Goal: Task Accomplishment & Management: Use online tool/utility

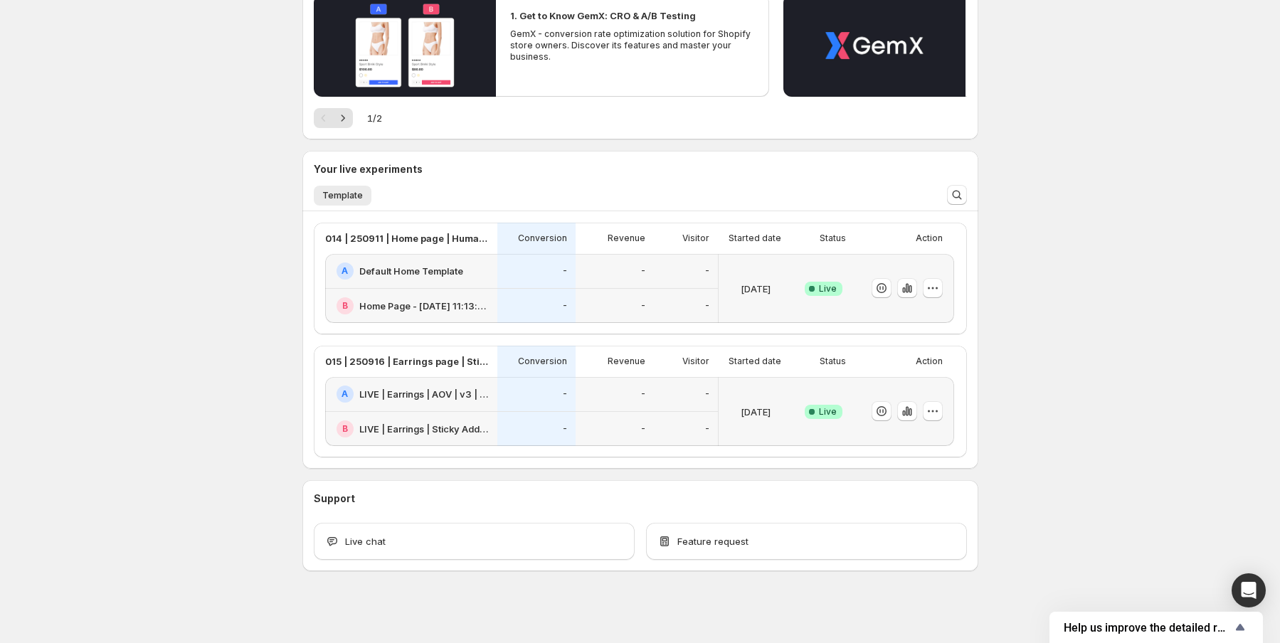
scroll to position [178, 0]
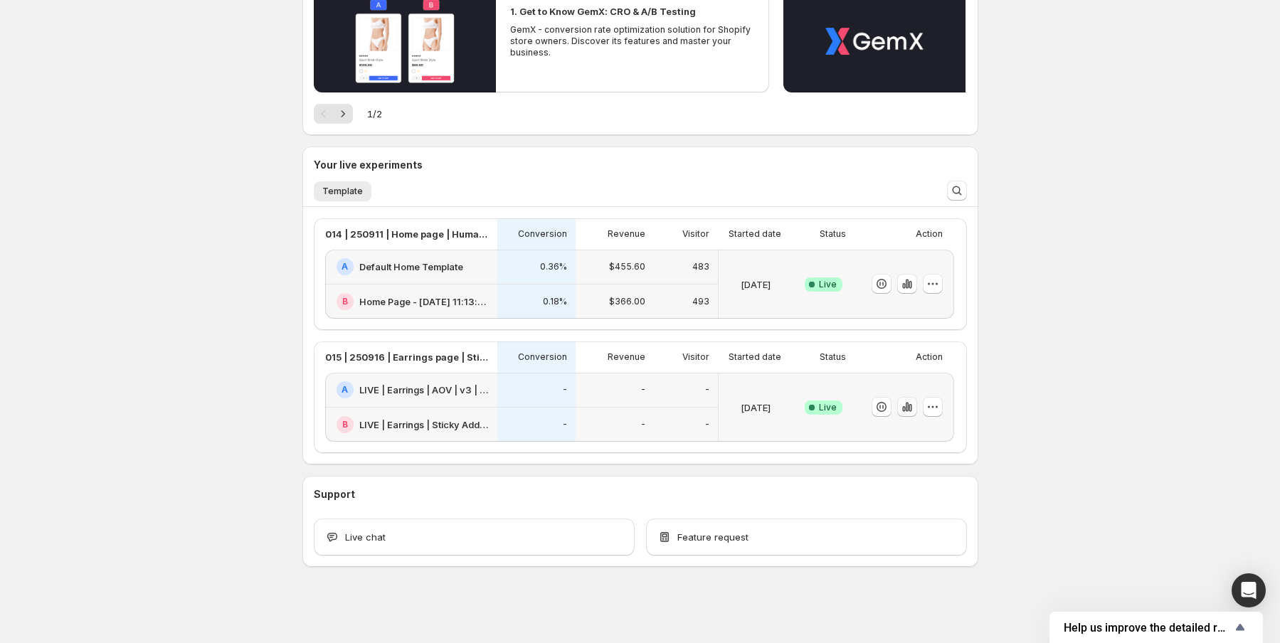
click at [914, 404] on icon "button" at bounding box center [907, 407] width 14 height 14
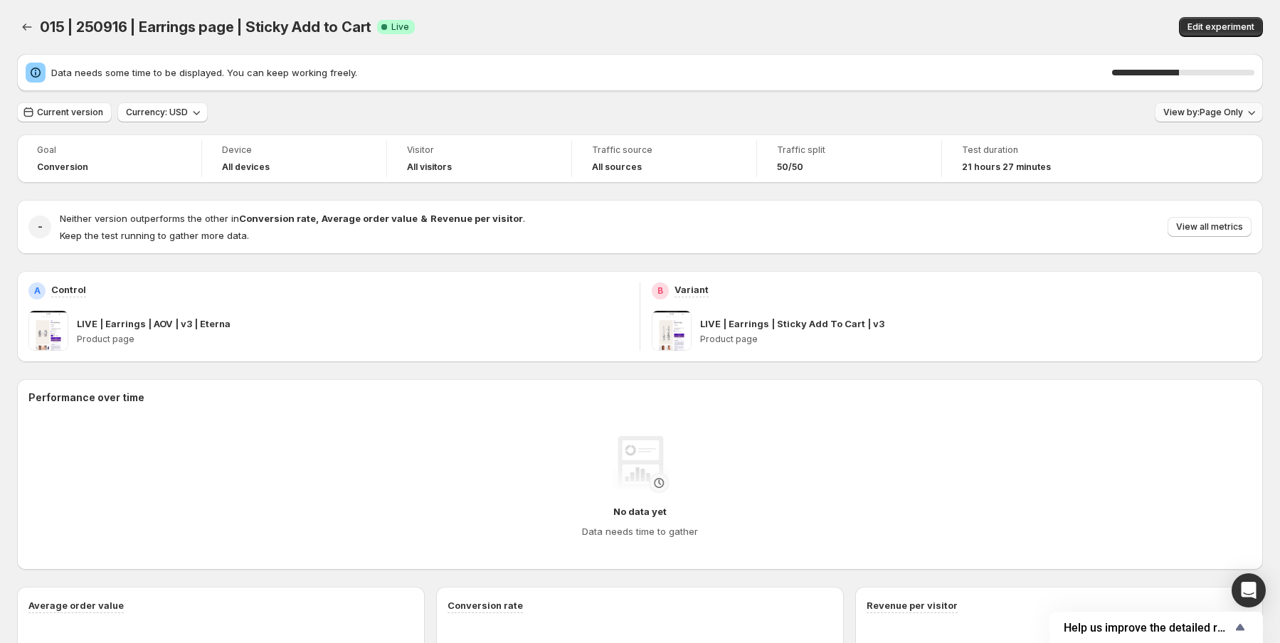
click at [1220, 114] on span "View by: Page Only" at bounding box center [1203, 112] width 80 height 11
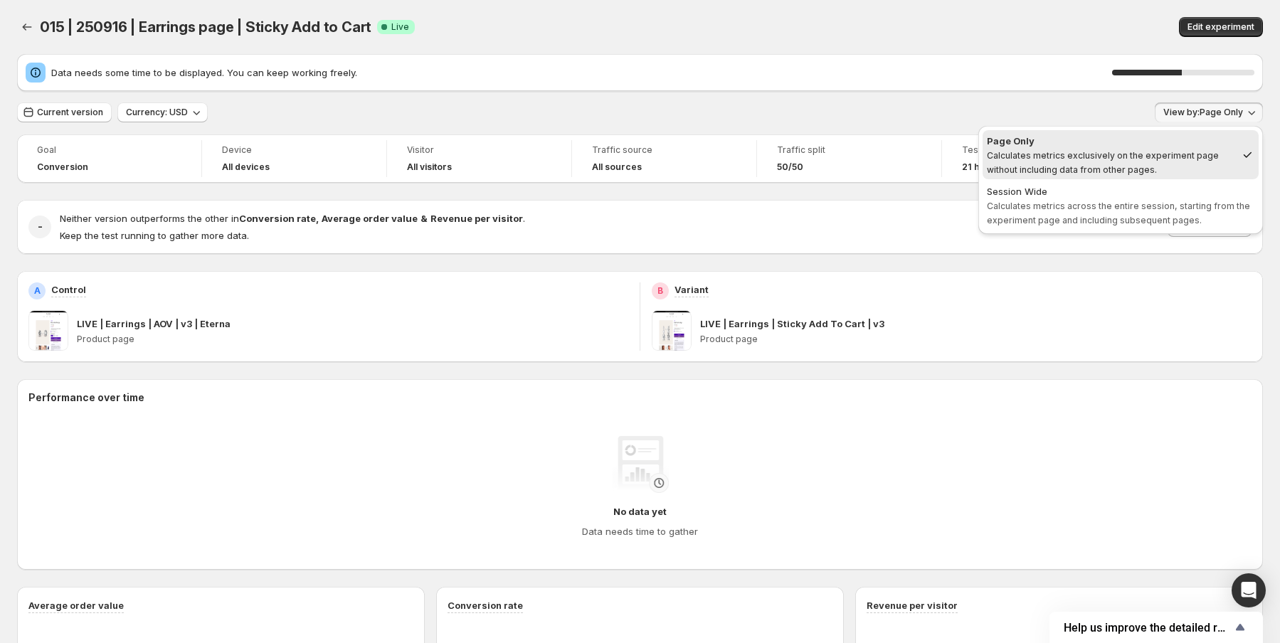
click at [820, 97] on div "Data needs some time to be displayed. You can keep working freely. 49 % Current…" at bounding box center [640, 520] width 1246 height 933
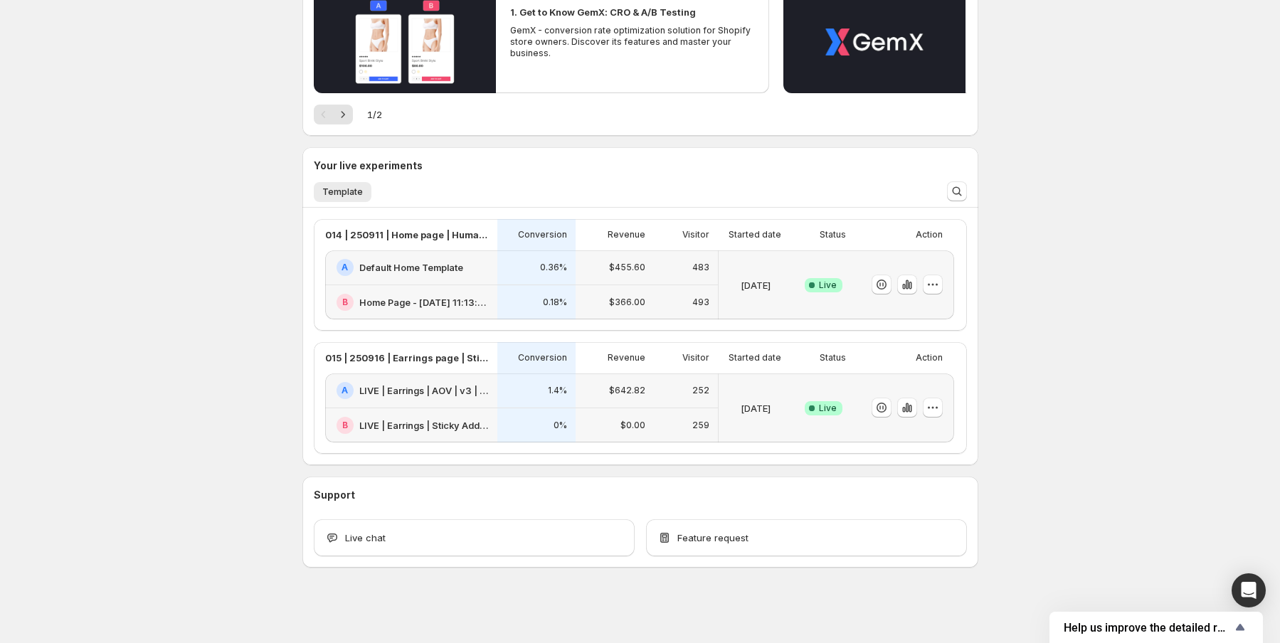
scroll to position [178, 0]
click at [911, 413] on icon "button" at bounding box center [907, 407] width 14 height 14
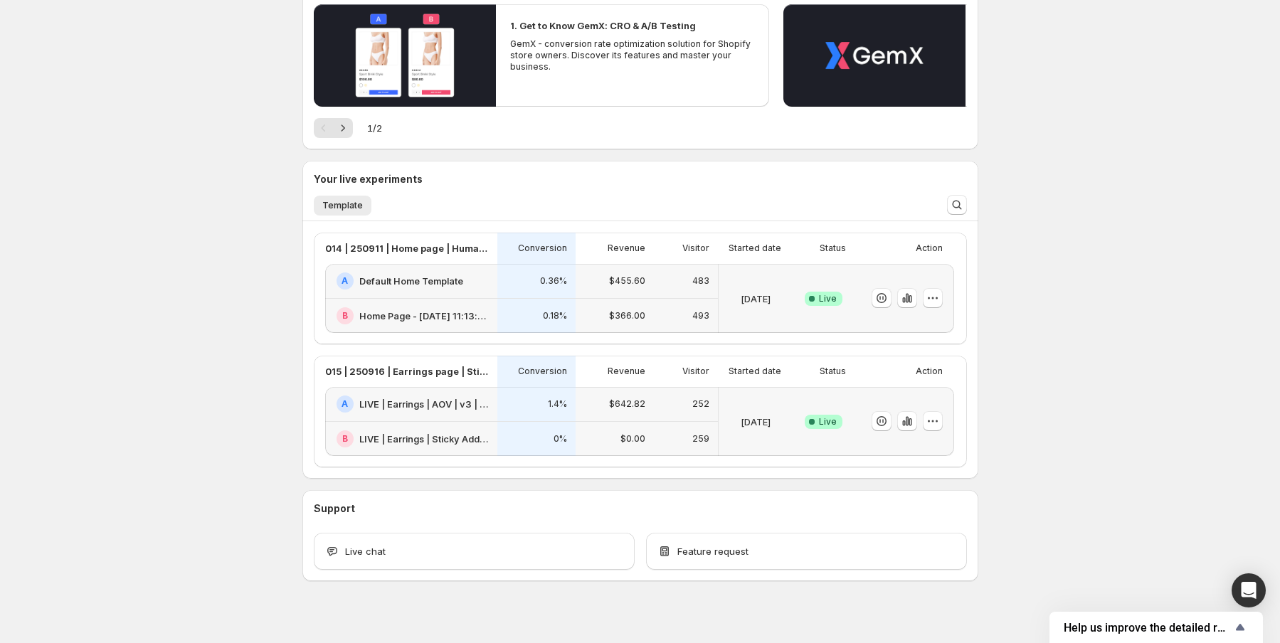
scroll to position [178, 0]
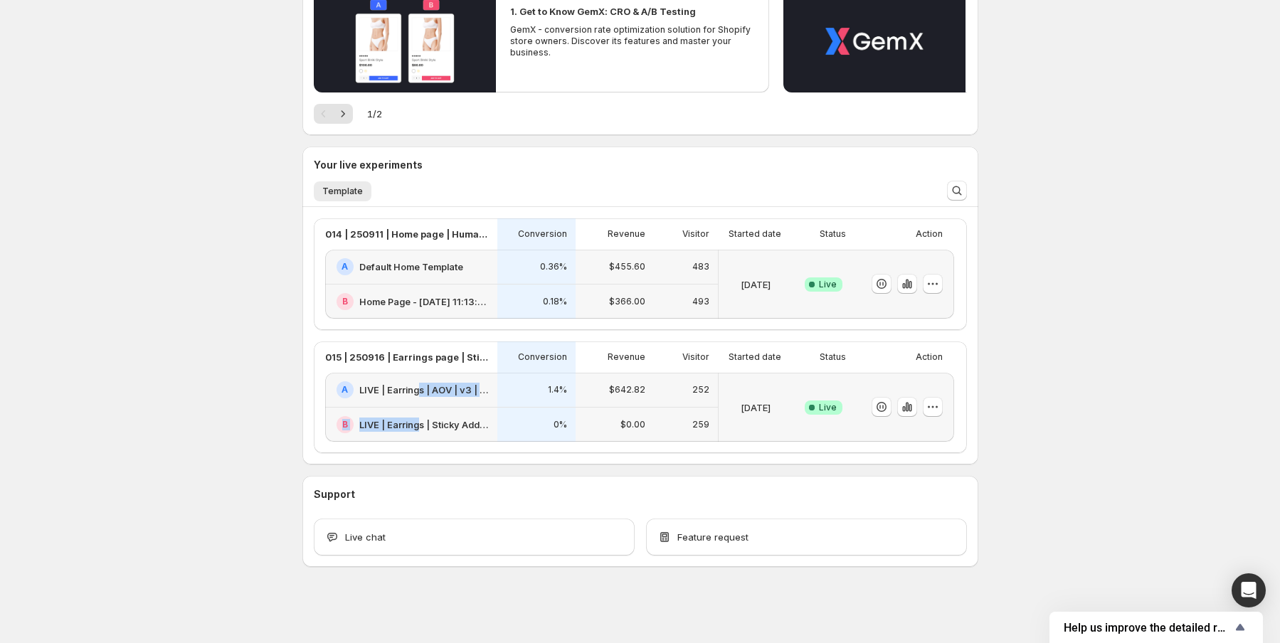
click at [420, 408] on div "A LIVE | Earrings | AOV | v3 | Eterna B LIVE | Earrings | Sticky Add To Cart | …" at bounding box center [411, 407] width 172 height 69
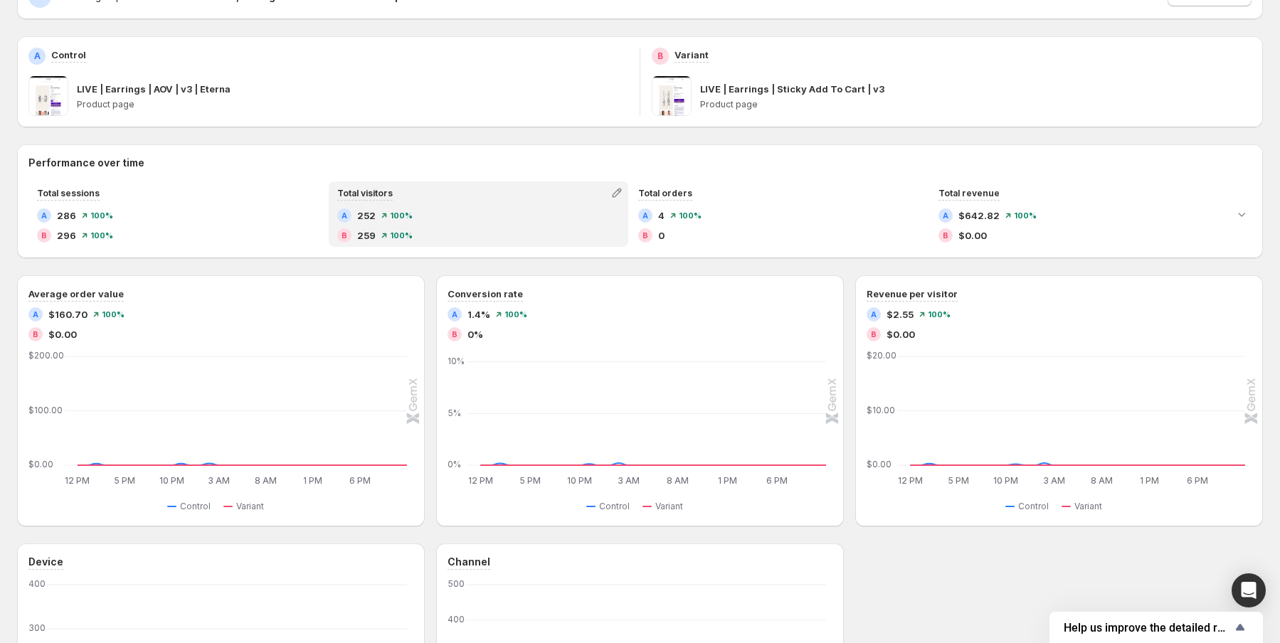
click at [412, 258] on div "Performance over time Total sessions A 286 100 % B 296 100 % Total visitors A 2…" at bounding box center [640, 201] width 1246 height 114
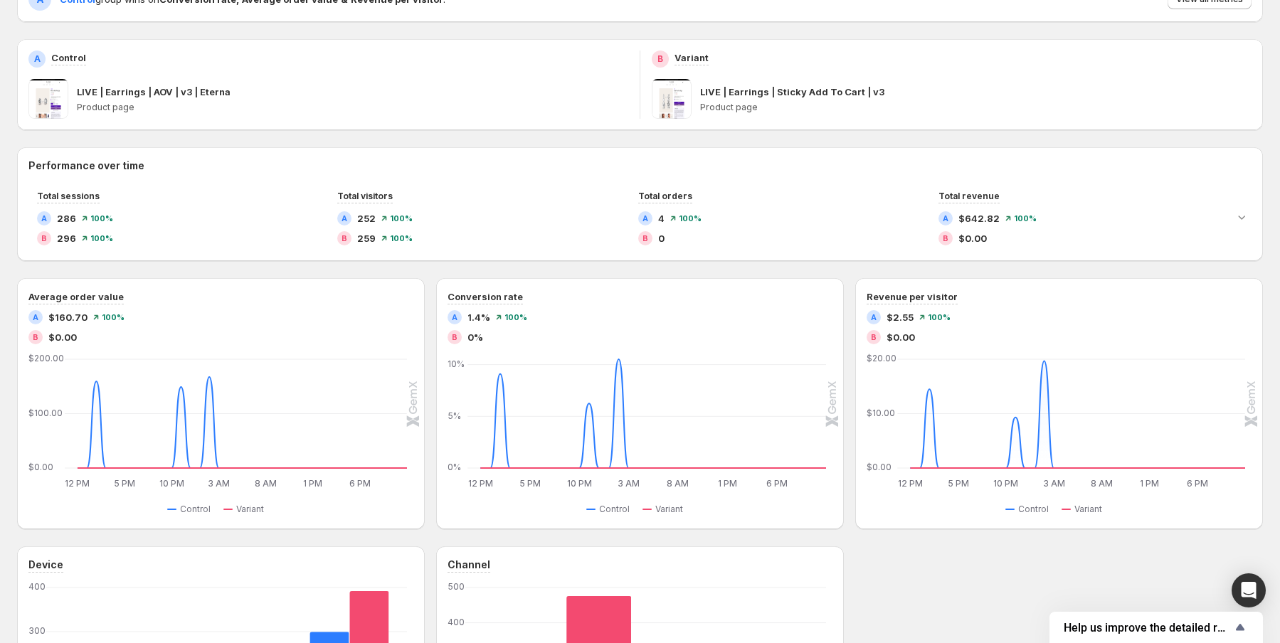
scroll to position [149, 0]
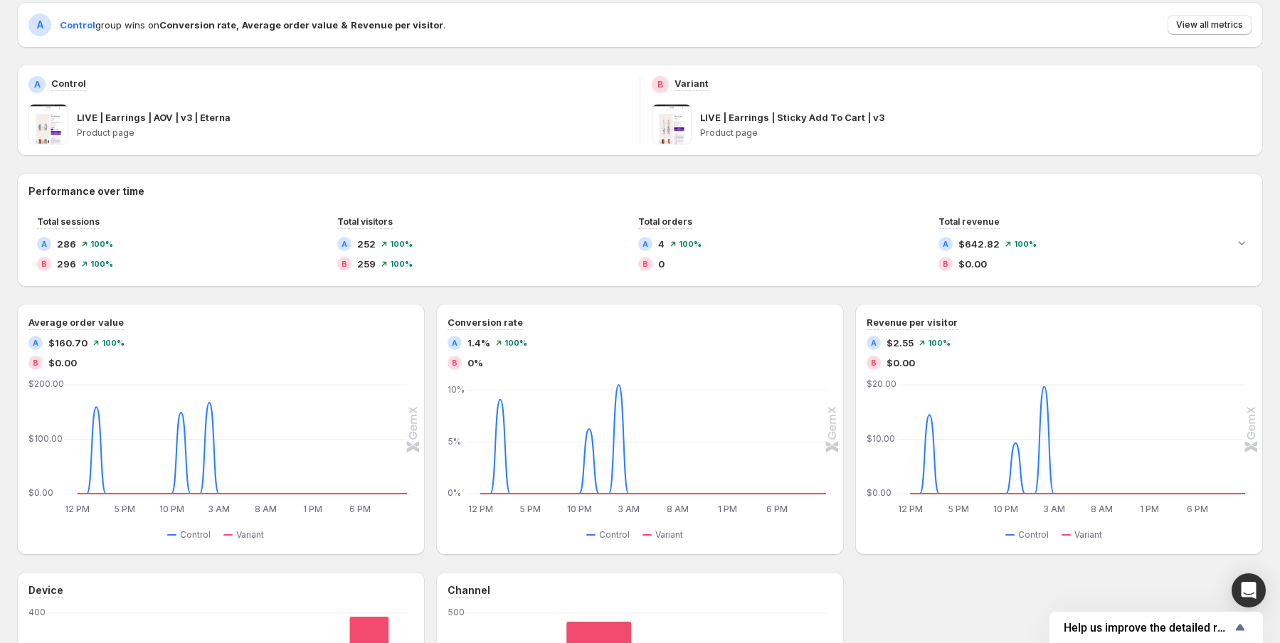
click at [492, 284] on div "Performance over time Total sessions A 286 100 % B 296 100 % Total visitors A 2…" at bounding box center [640, 230] width 1246 height 114
click at [670, 134] on span at bounding box center [672, 125] width 40 height 40
click at [795, 171] on div "Goal Conversion Device All devices Visitor All visitors Traffic source All sour…" at bounding box center [640, 394] width 1246 height 914
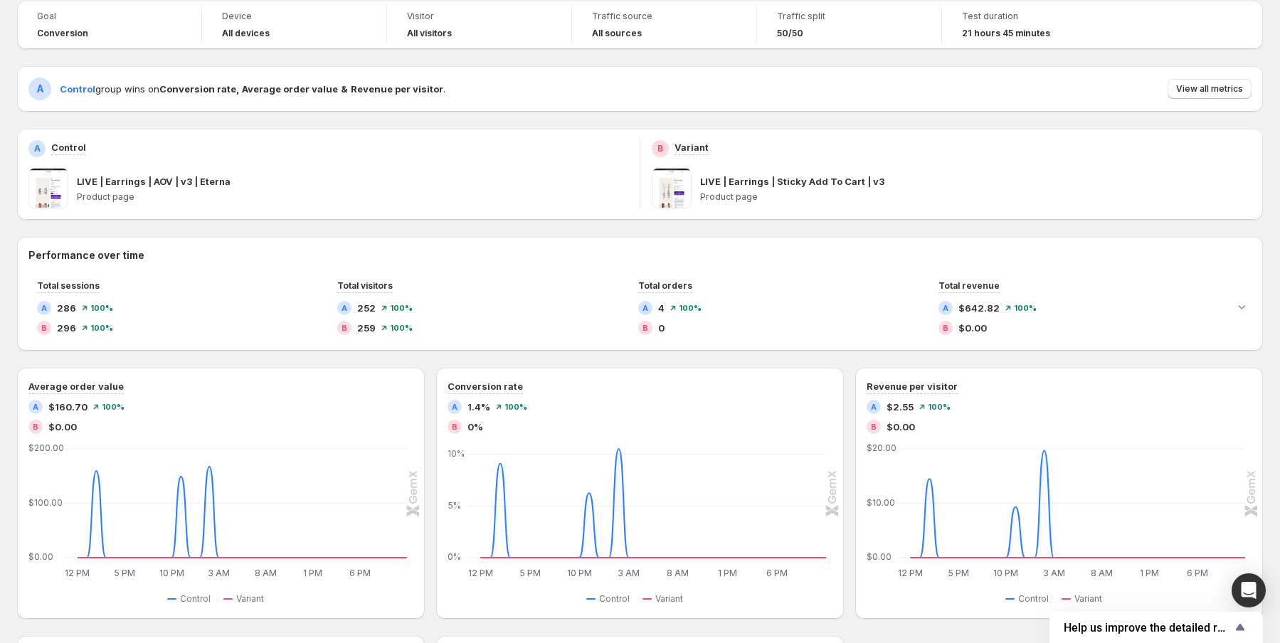
scroll to position [0, 0]
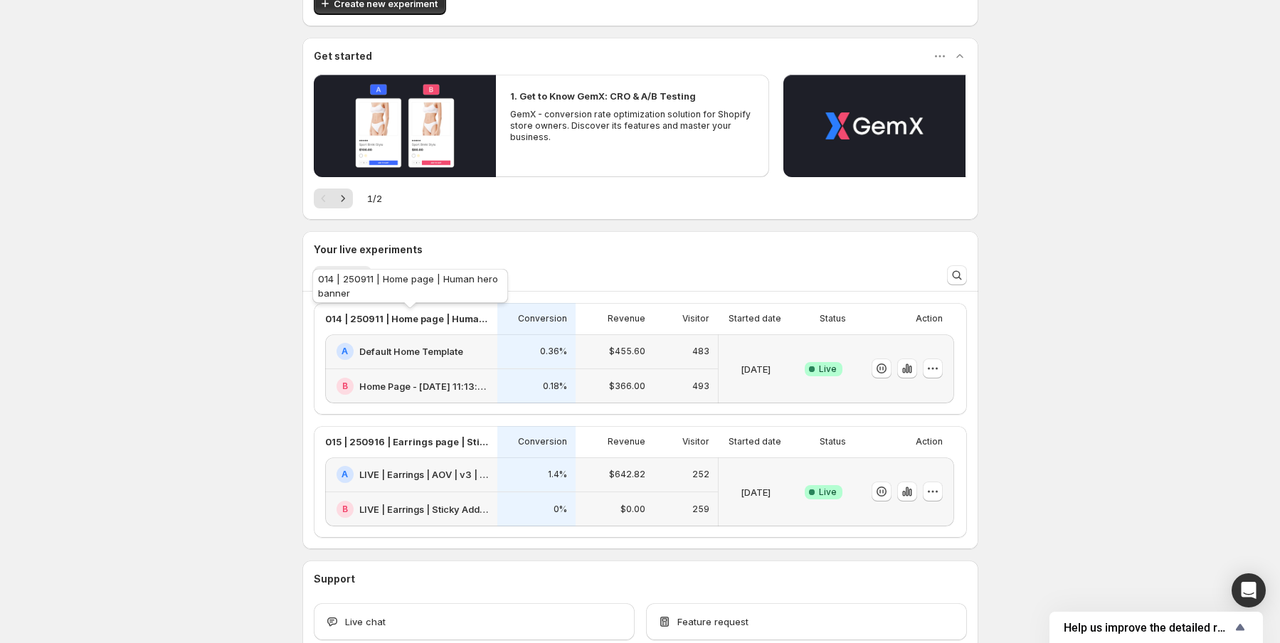
scroll to position [178, 0]
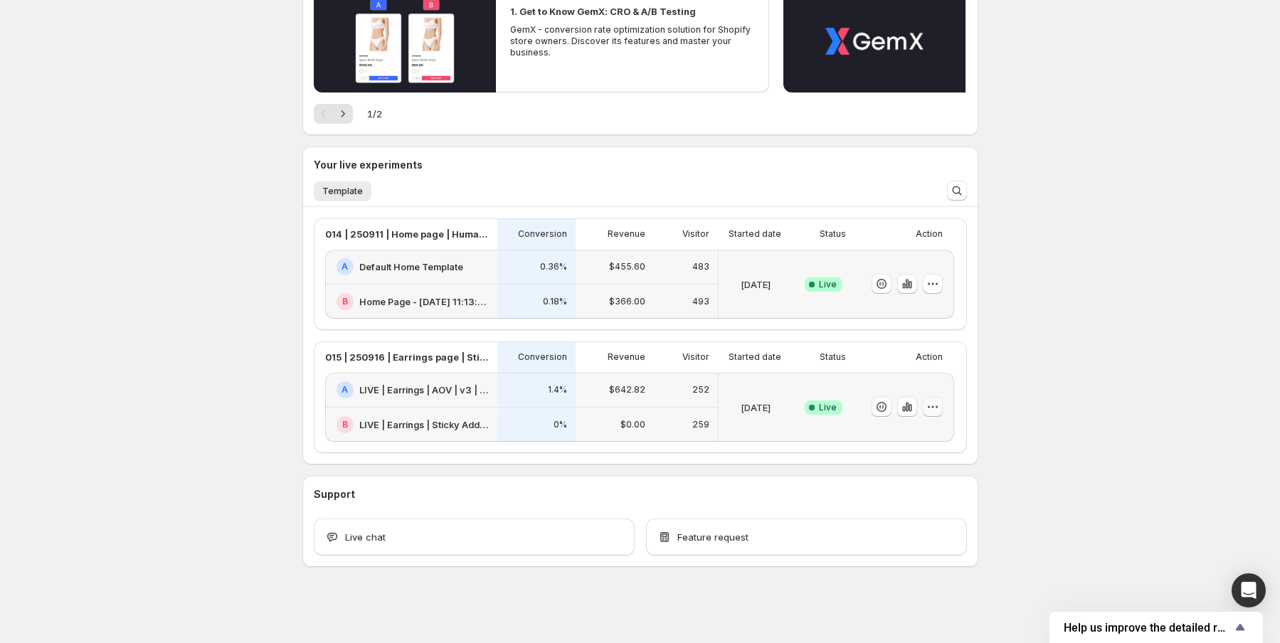
click at [940, 405] on icon "button" at bounding box center [933, 407] width 14 height 14
click at [990, 398] on div "Welcome to GemX , [PERSON_NAME] Info Content Testing GemX: CRO & A/B Test optim…" at bounding box center [640, 233] width 710 height 822
click at [911, 408] on icon "button" at bounding box center [910, 408] width 3 height 8
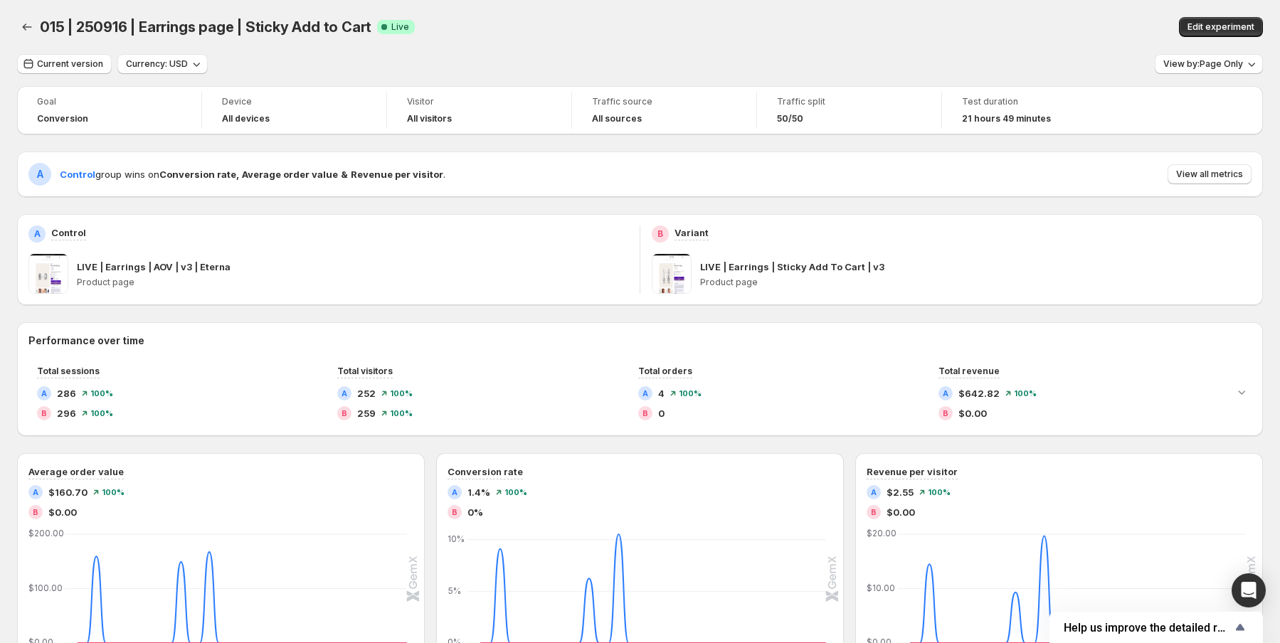
click at [57, 275] on span at bounding box center [48, 274] width 40 height 40
click at [333, 271] on div "LIVE | Earrings | AOV | v3 | Eterna" at bounding box center [352, 267] width 551 height 14
click at [1210, 32] on span "Edit experiment" at bounding box center [1221, 26] width 67 height 11
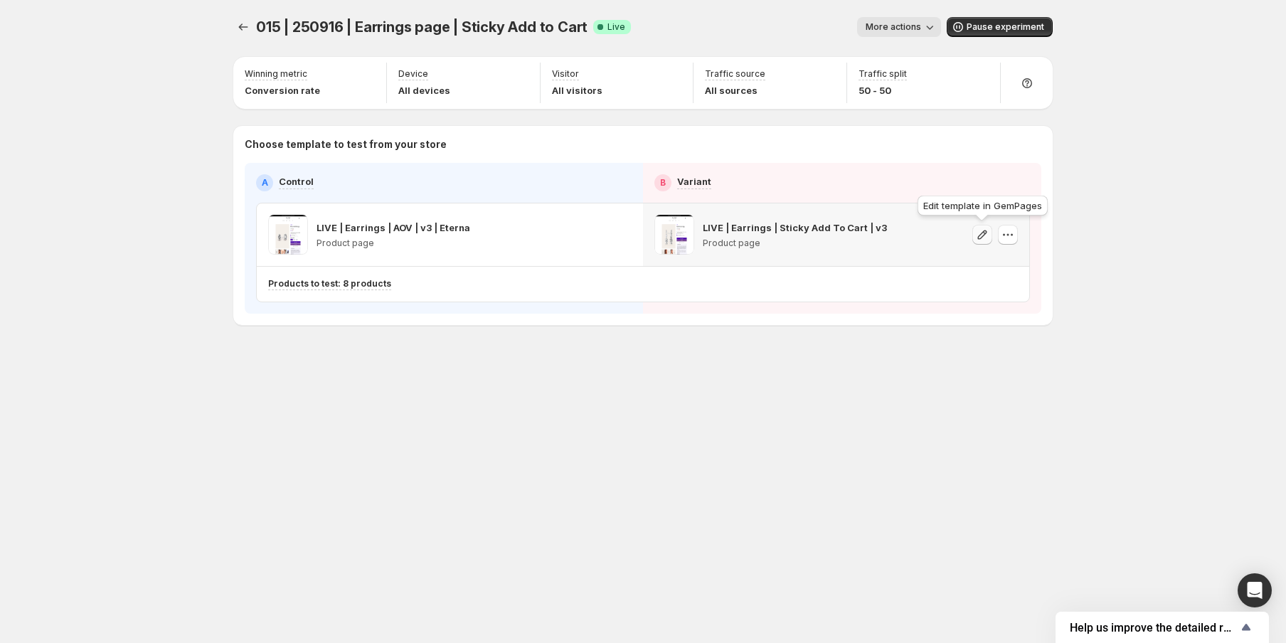
click at [983, 236] on icon "button" at bounding box center [982, 235] width 14 height 14
click at [618, 236] on icon "button" at bounding box center [622, 235] width 14 height 14
click at [531, 222] on div "LIVE | Earrings | AOV | v3 | Eterna Product page" at bounding box center [450, 235] width 364 height 40
click at [595, 236] on icon "button" at bounding box center [596, 235] width 14 height 14
click at [890, 28] on span "More actions" at bounding box center [893, 26] width 55 height 11
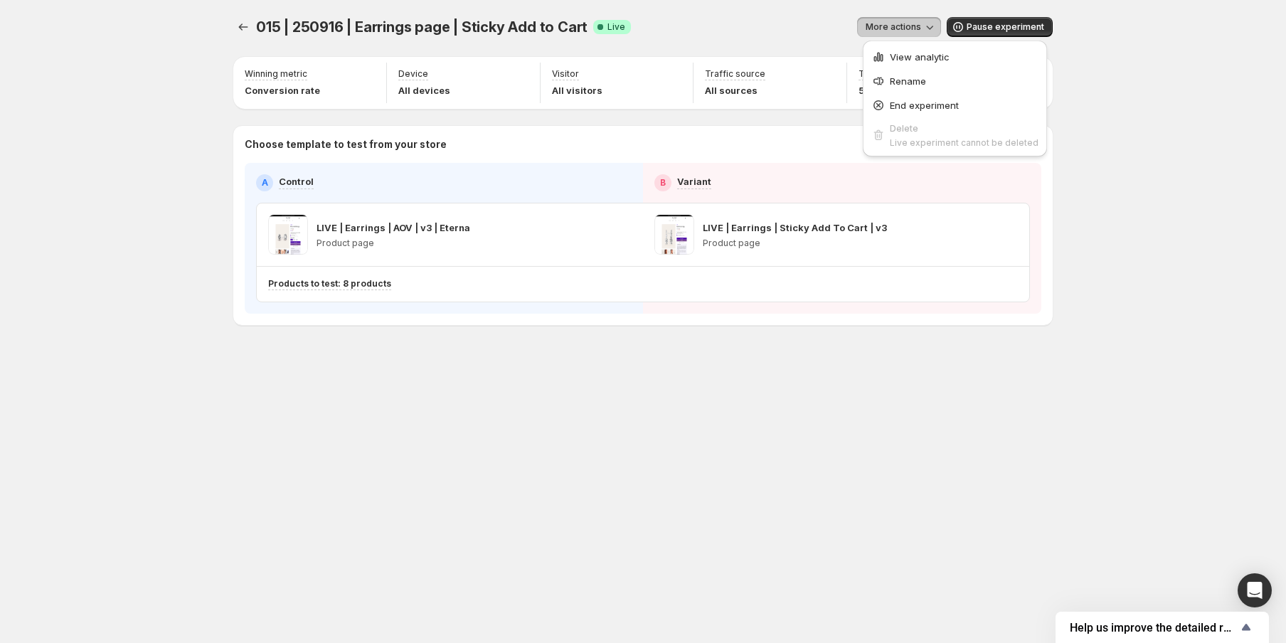
click at [890, 28] on span "More actions" at bounding box center [893, 26] width 55 height 11
click at [889, 23] on span "More actions" at bounding box center [893, 26] width 55 height 11
click at [895, 51] on span "View analytic" at bounding box center [920, 56] width 60 height 11
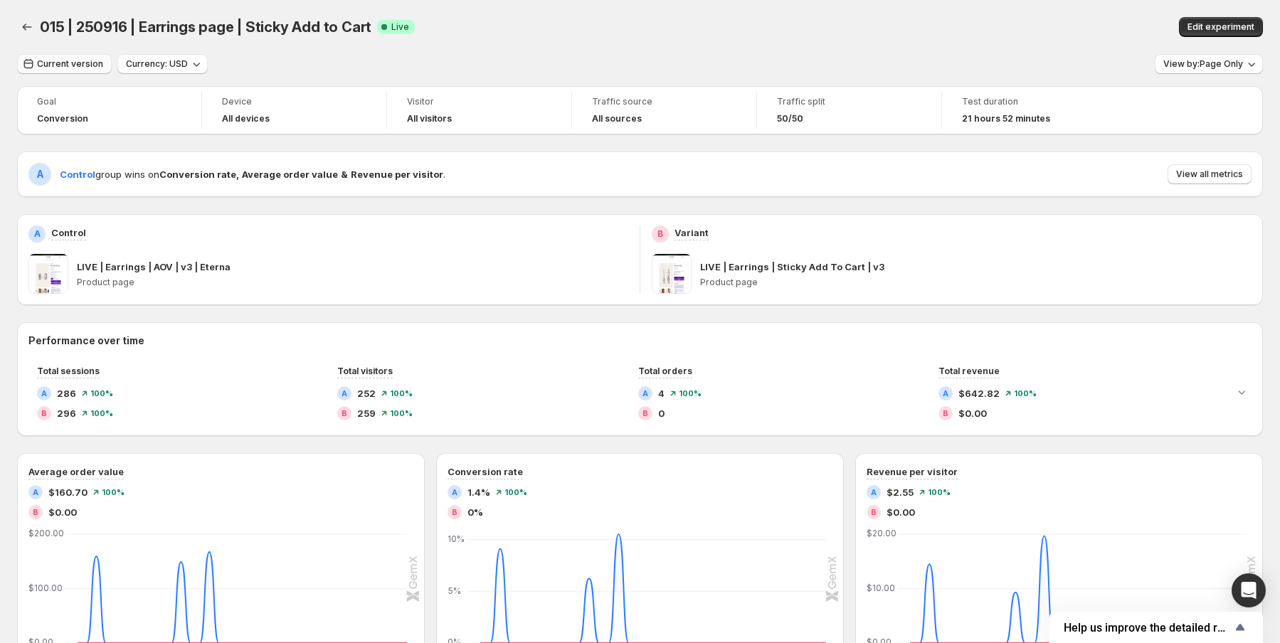
click at [85, 62] on span "Current version" at bounding box center [70, 63] width 66 height 11
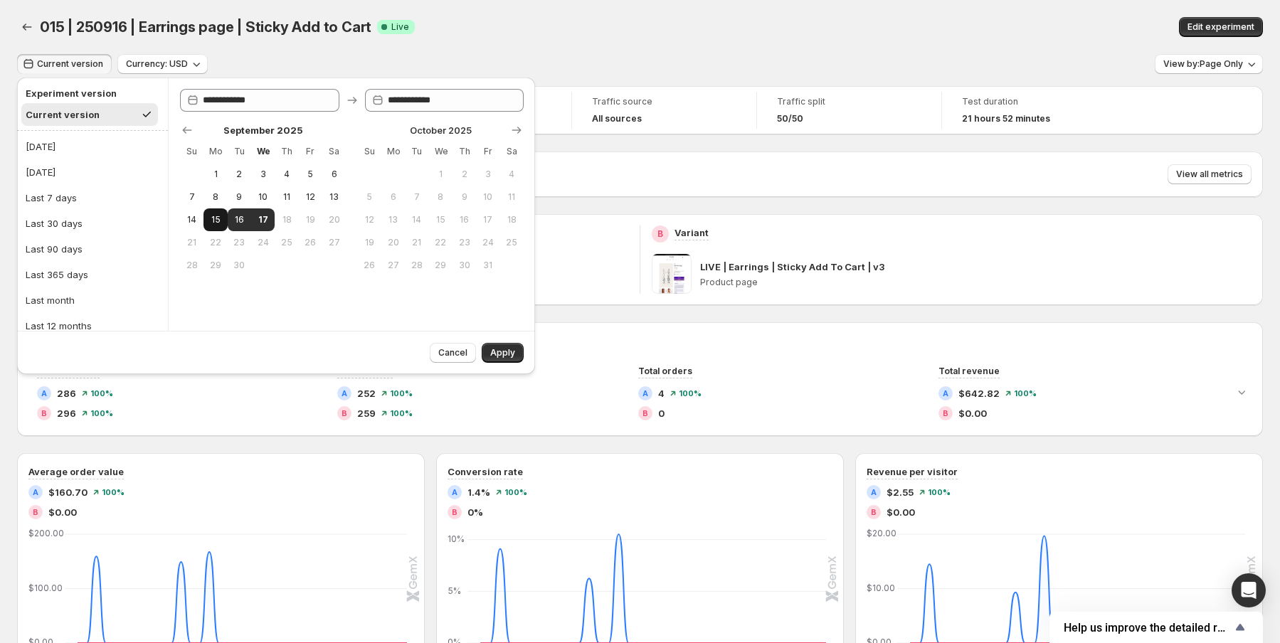
click at [217, 213] on button "15" at bounding box center [214, 219] width 23 height 23
type input "**********"
click at [260, 221] on span "17" at bounding box center [263, 219] width 12 height 11
type input "**********"
click at [502, 349] on span "Apply" at bounding box center [502, 352] width 25 height 11
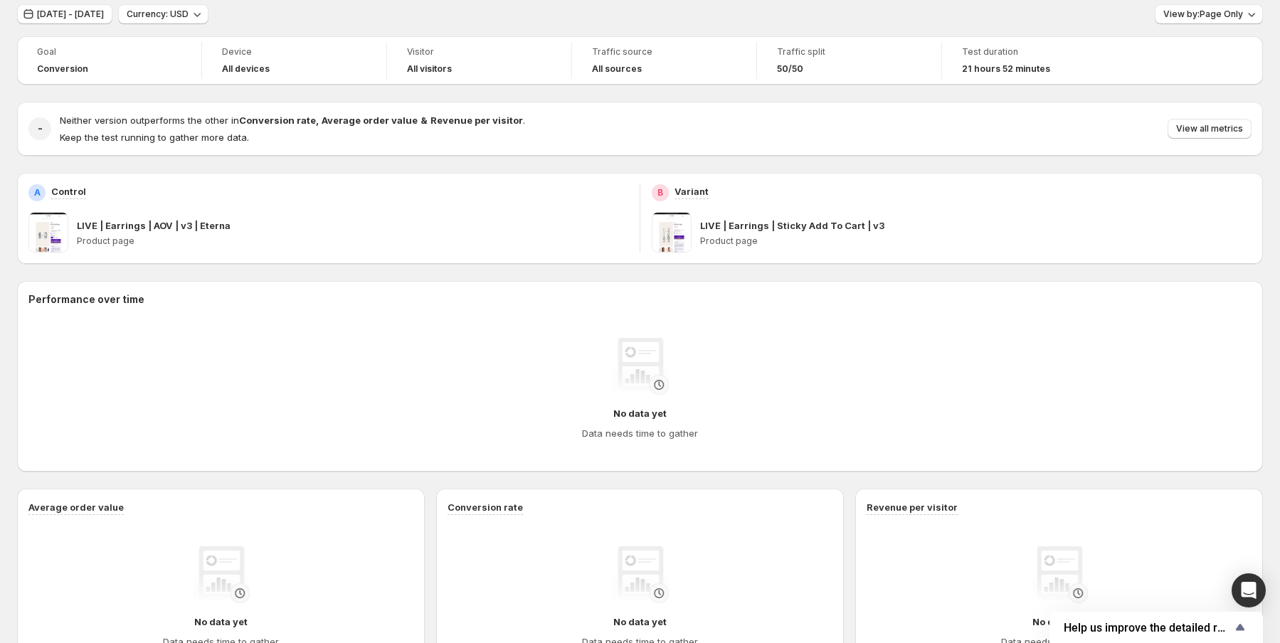
scroll to position [57, 0]
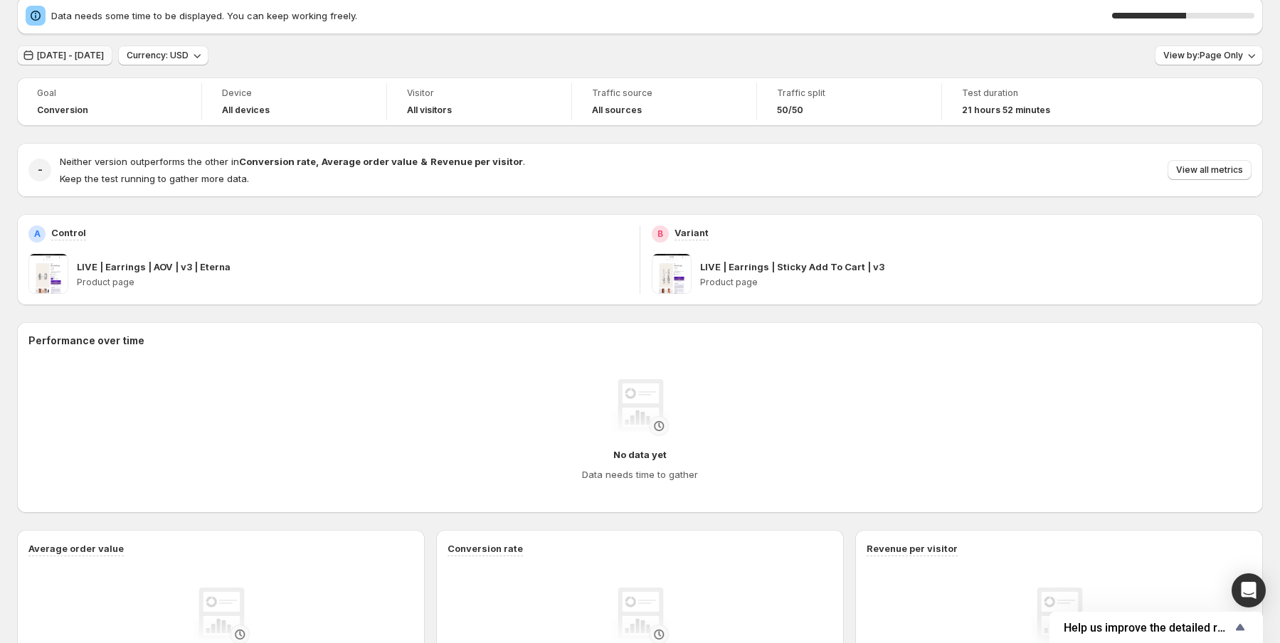
click at [104, 60] on span "[DATE] - [DATE]" at bounding box center [70, 55] width 67 height 11
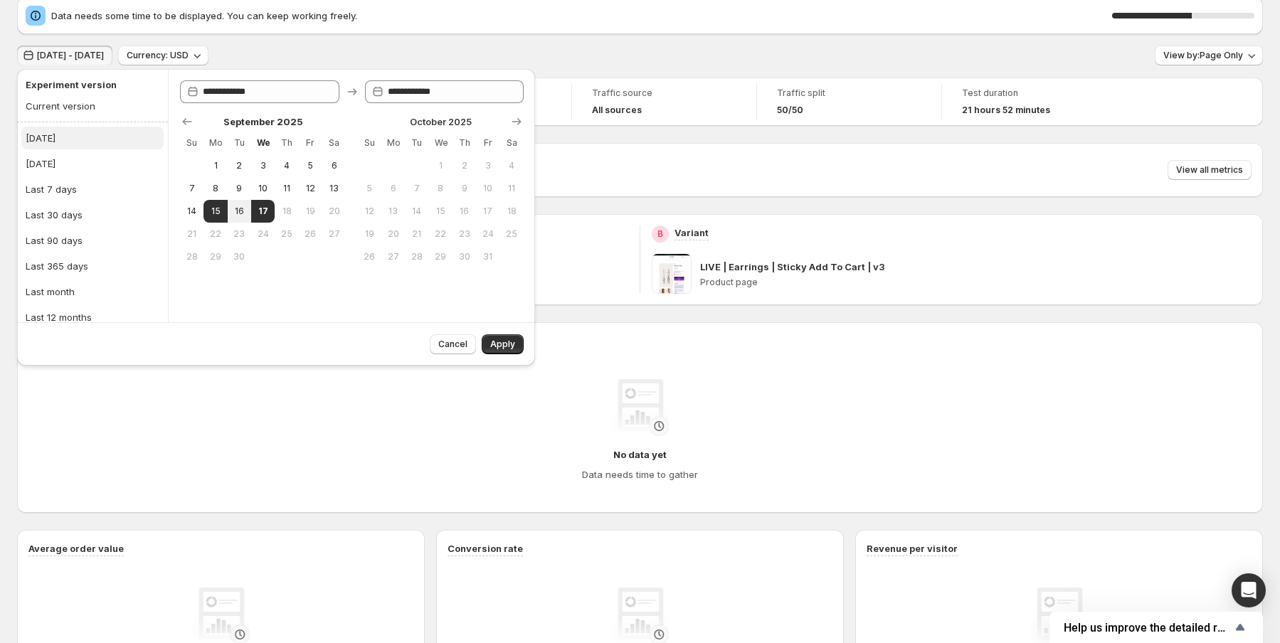
click at [68, 141] on button "[DATE]" at bounding box center [92, 138] width 142 height 23
type input "**********"
click at [514, 347] on span "Apply" at bounding box center [502, 344] width 25 height 11
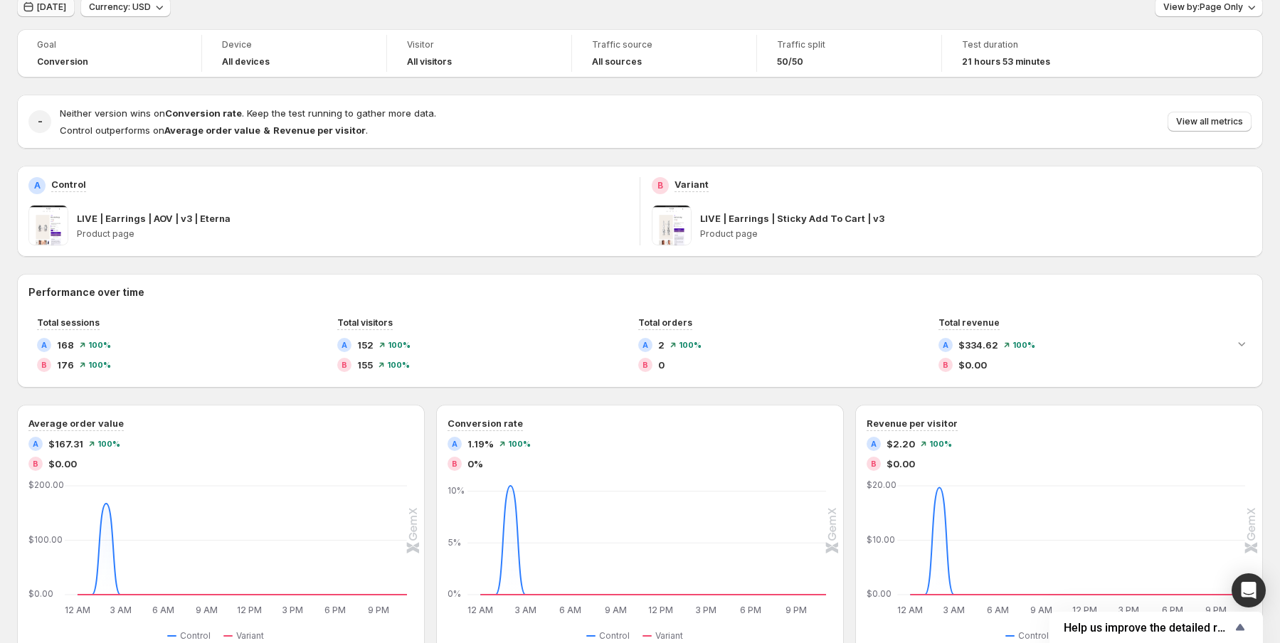
click at [52, 12] on span "[DATE]" at bounding box center [51, 6] width 29 height 11
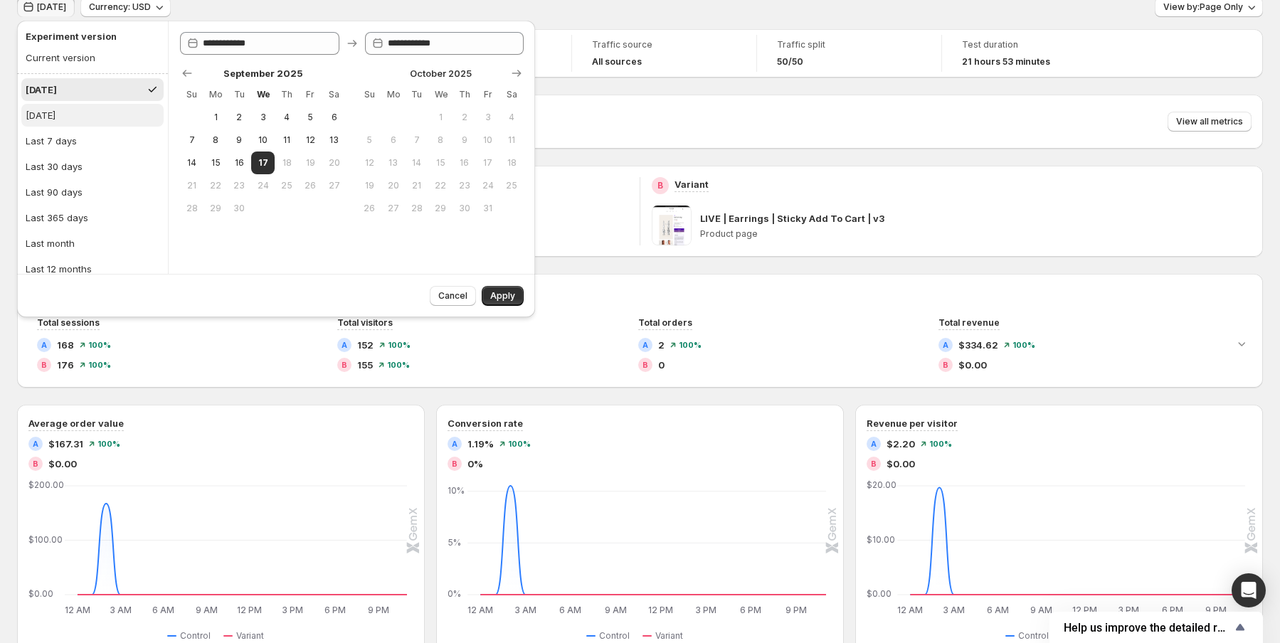
click at [71, 113] on button "[DATE]" at bounding box center [92, 115] width 142 height 23
type input "**********"
click at [506, 296] on span "Apply" at bounding box center [502, 295] width 25 height 11
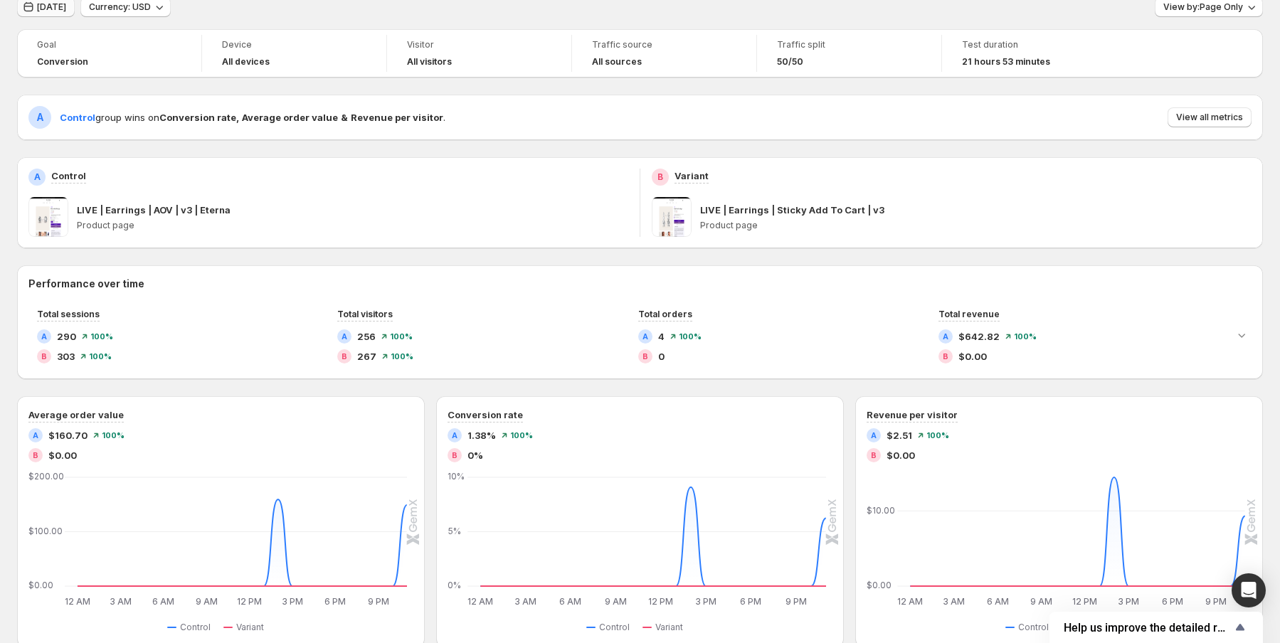
click at [63, 14] on button "[DATE]" at bounding box center [46, 7] width 58 height 20
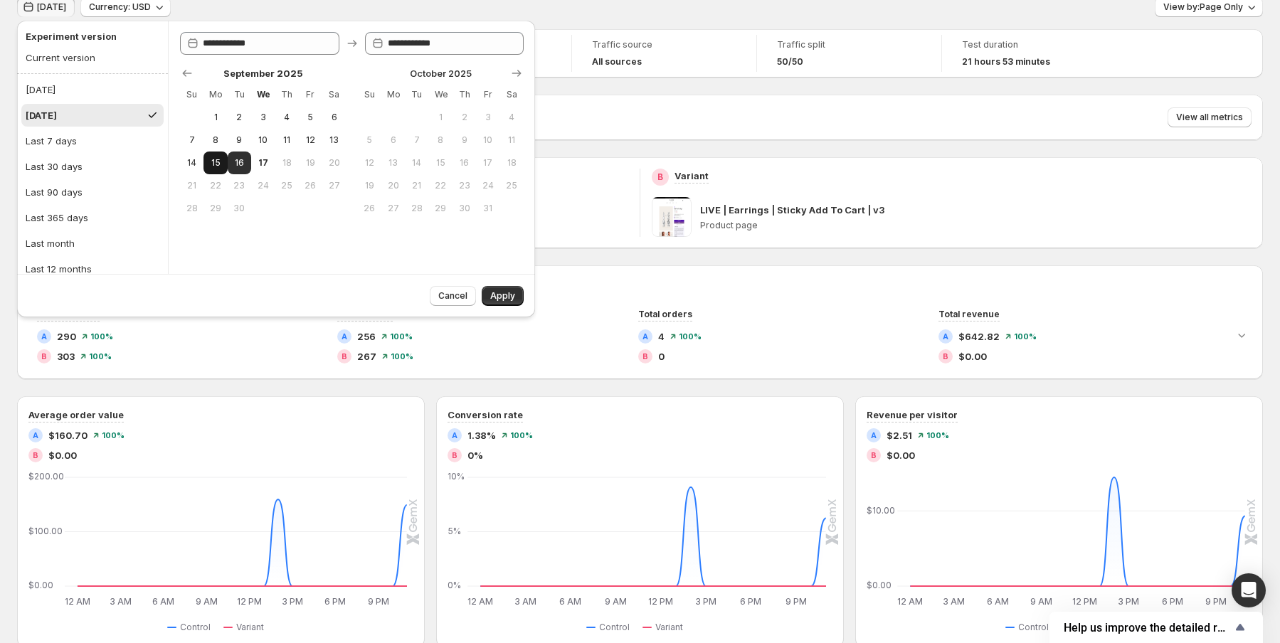
click at [211, 165] on span "15" at bounding box center [215, 162] width 12 height 11
type input "**********"
click at [266, 166] on span "17" at bounding box center [263, 162] width 12 height 11
type input "**********"
click at [499, 294] on span "Apply" at bounding box center [502, 295] width 25 height 11
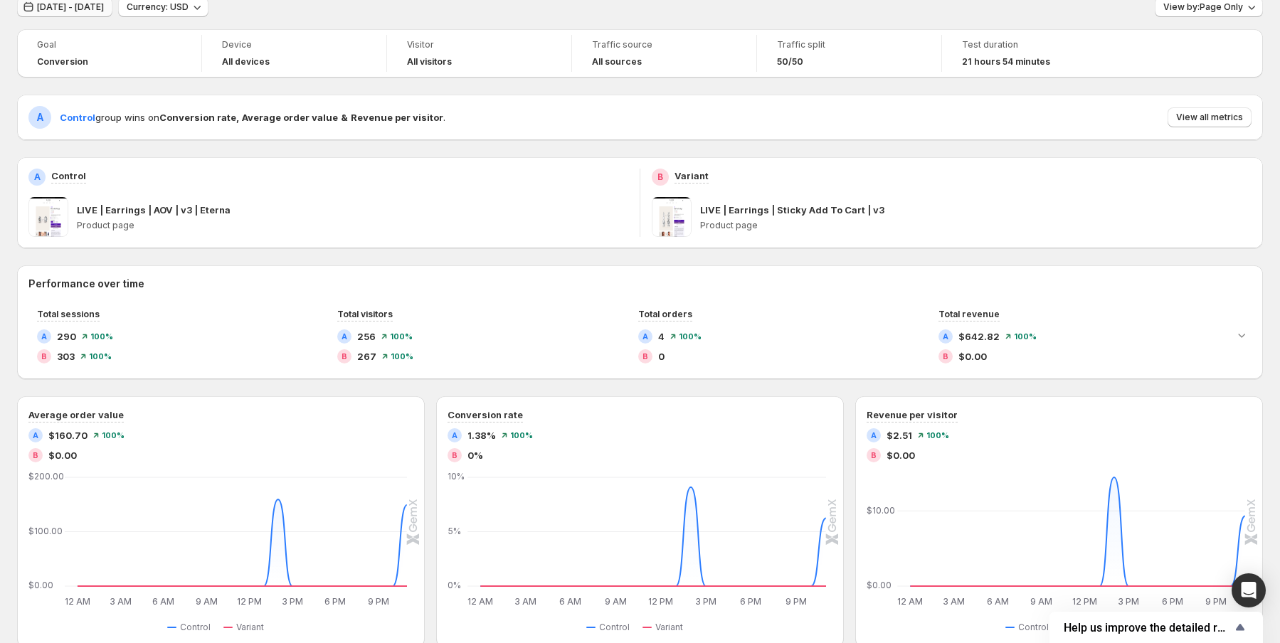
click at [104, 12] on span "[DATE] - [DATE]" at bounding box center [70, 6] width 67 height 11
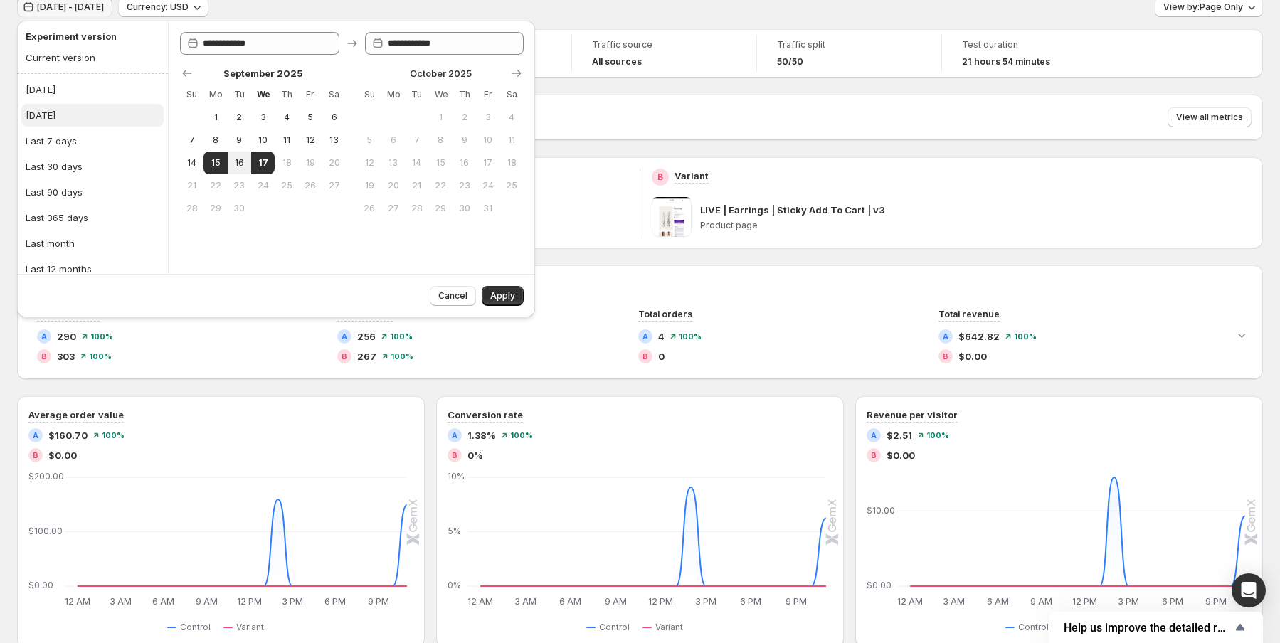
click at [79, 111] on button "[DATE]" at bounding box center [92, 115] width 142 height 23
type input "**********"
click at [506, 293] on span "Apply" at bounding box center [502, 295] width 25 height 11
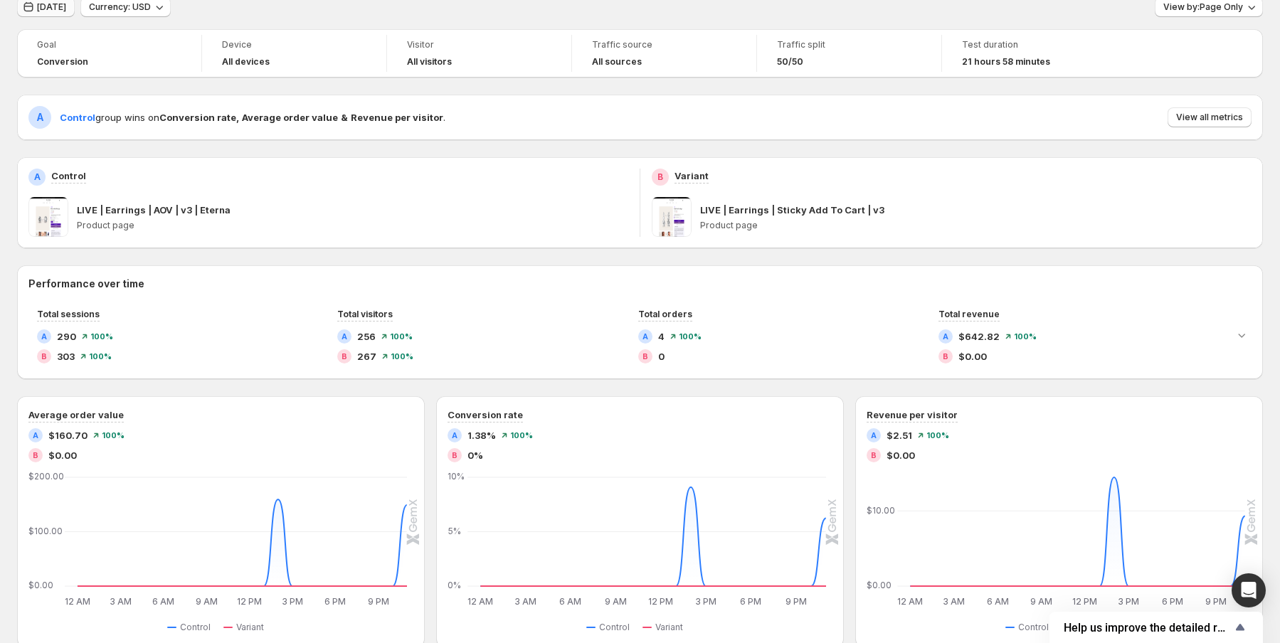
click at [55, 9] on span "[DATE]" at bounding box center [51, 6] width 29 height 11
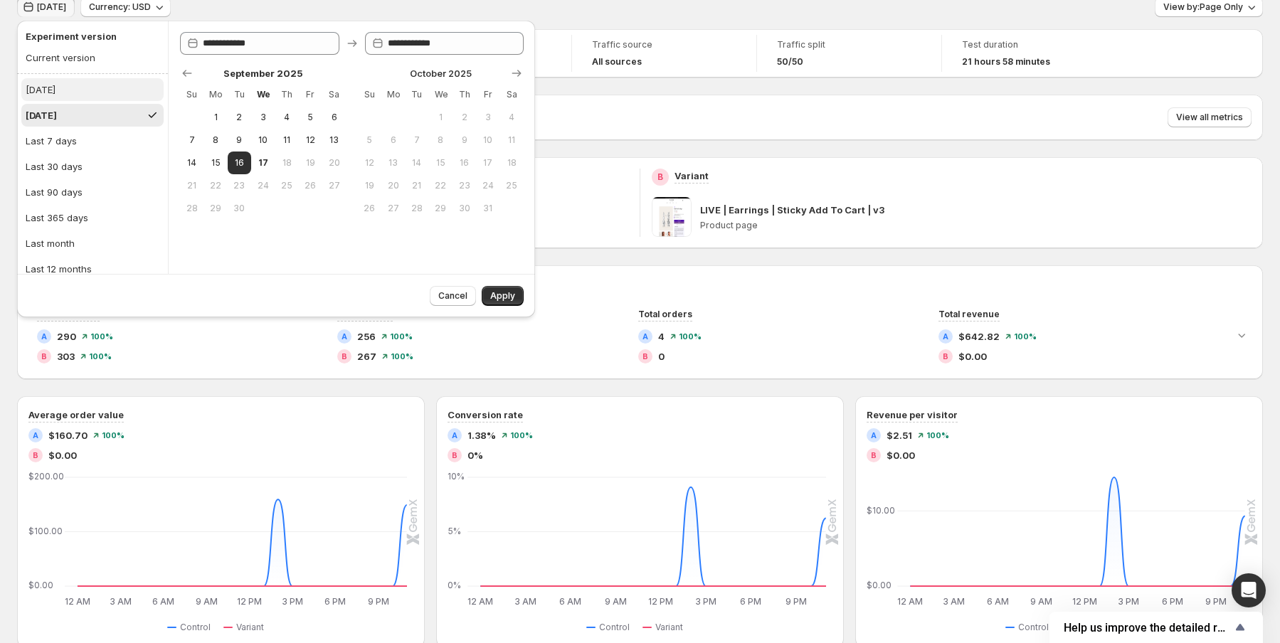
click at [53, 87] on button "[DATE]" at bounding box center [92, 89] width 142 height 23
type input "**********"
click at [507, 293] on span "Apply" at bounding box center [502, 295] width 25 height 11
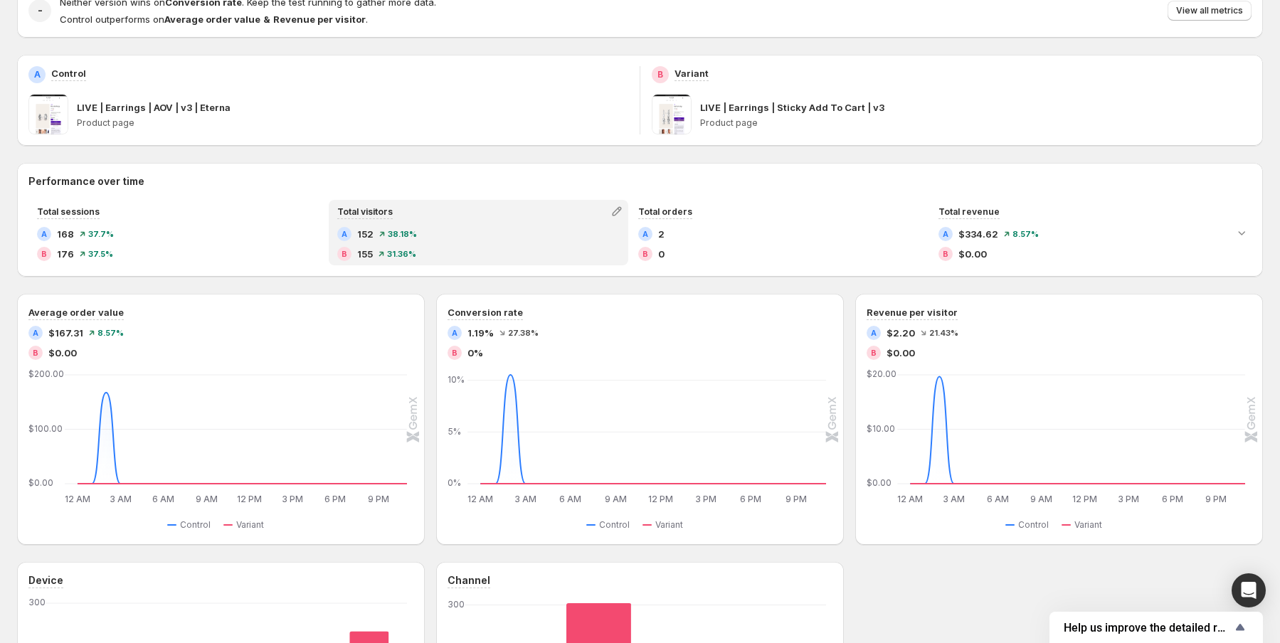
scroll to position [0, 0]
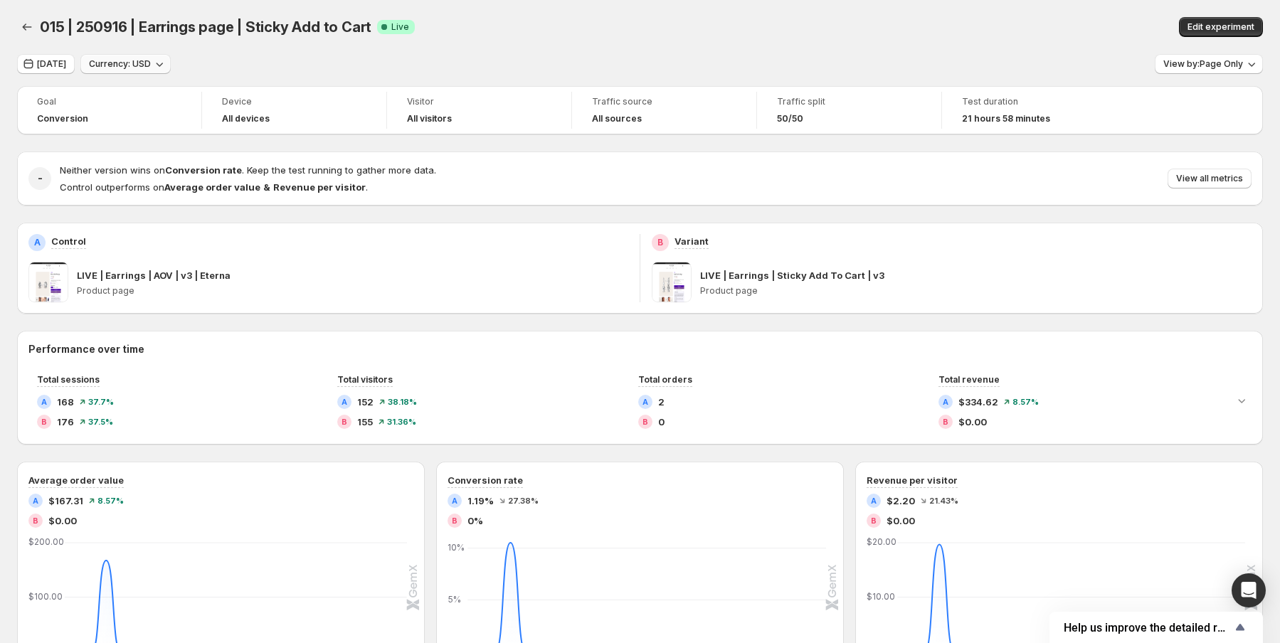
click at [99, 63] on span "Currency: USD" at bounding box center [120, 63] width 62 height 11
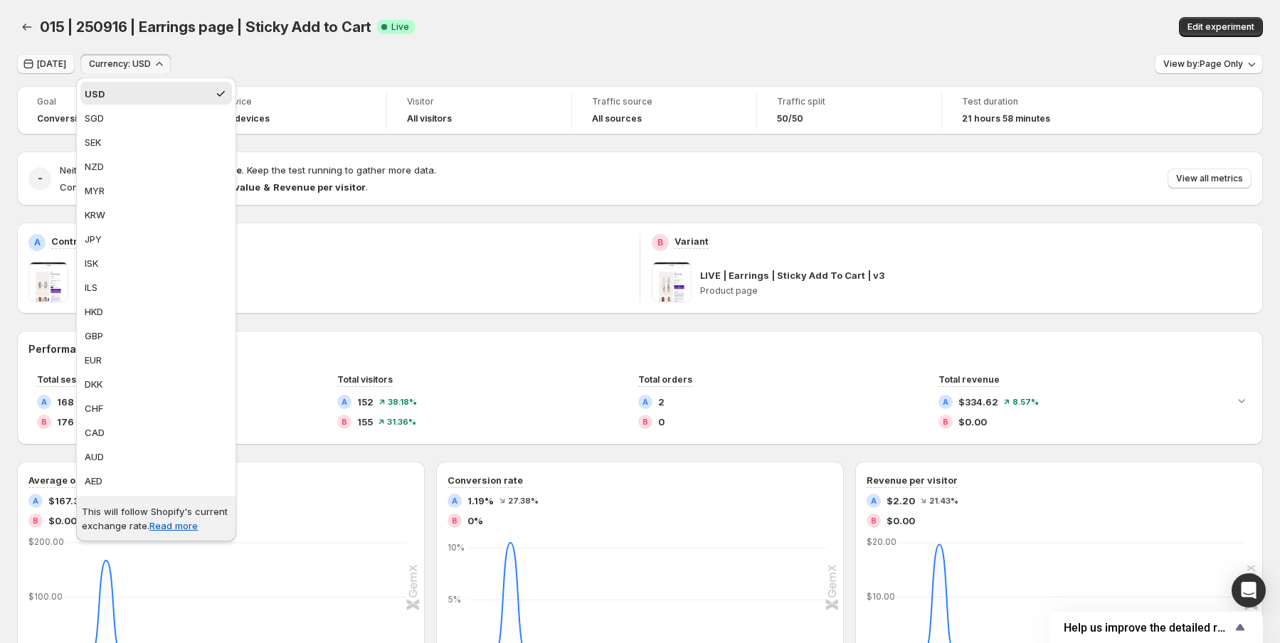
click at [50, 68] on span "[DATE]" at bounding box center [51, 63] width 29 height 11
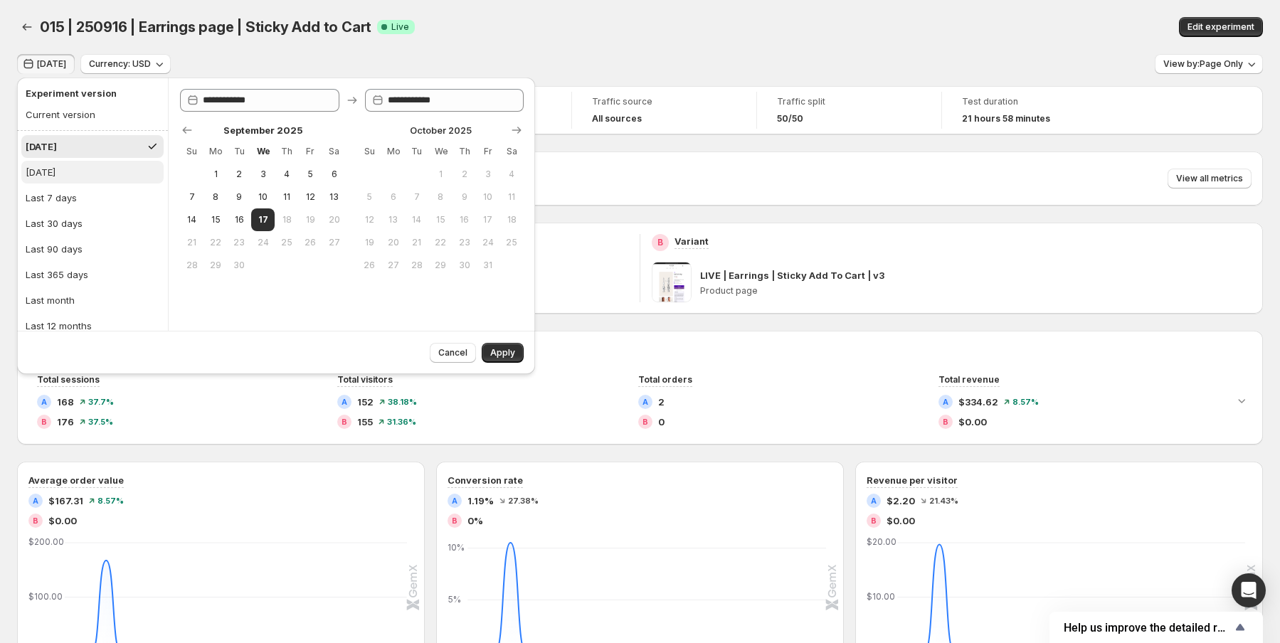
click at [55, 175] on div "[DATE]" at bounding box center [41, 172] width 30 height 14
type input "**********"
click at [499, 355] on span "Apply" at bounding box center [502, 352] width 25 height 11
